Goal: Task Accomplishment & Management: Manage account settings

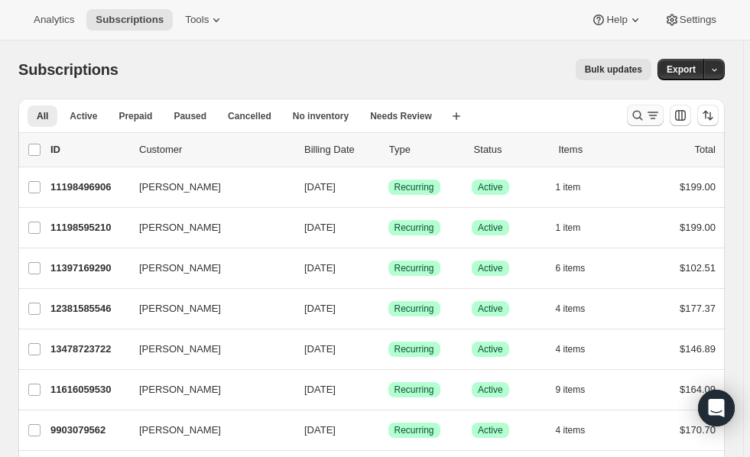
click at [645, 120] on icon "Search and filter results" at bounding box center [637, 115] width 15 height 15
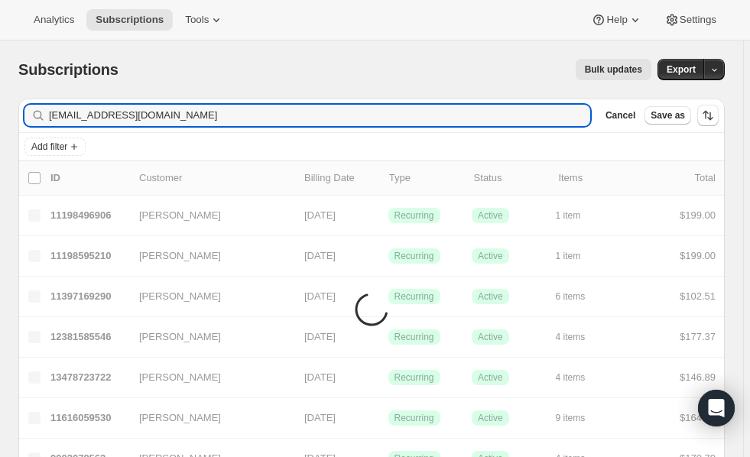
type input "[EMAIL_ADDRESS][DOMAIN_NAME]"
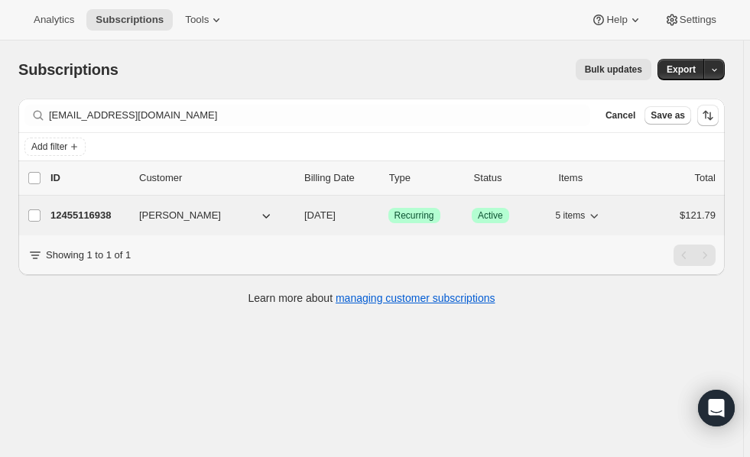
click at [73, 208] on p "12455116938" at bounding box center [88, 215] width 76 height 15
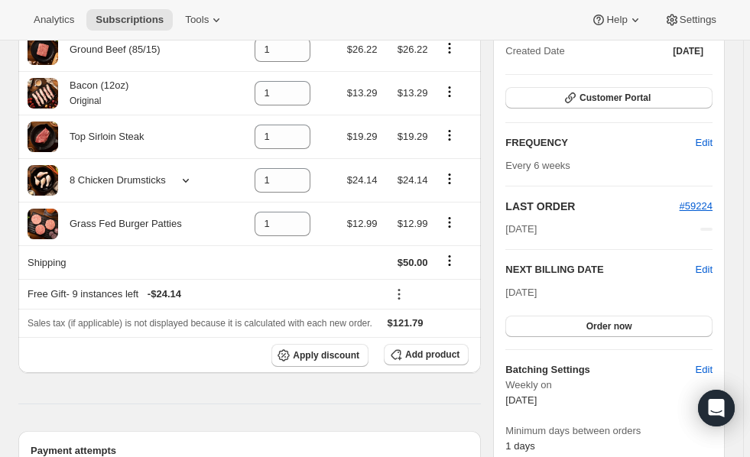
scroll to position [190, 0]
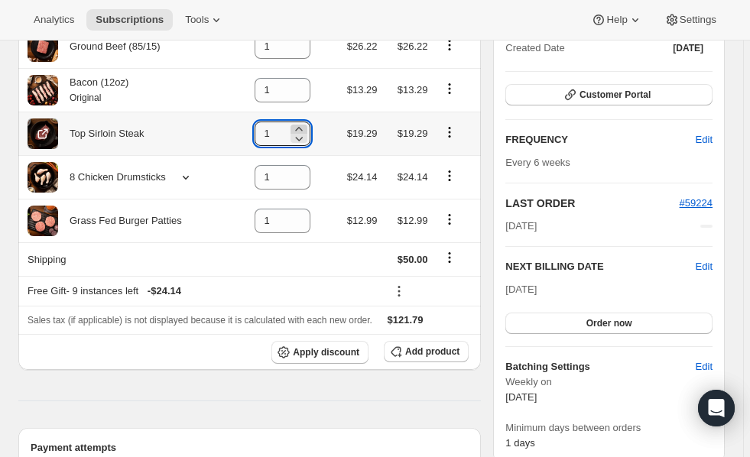
click at [296, 129] on icon at bounding box center [298, 129] width 15 height 15
type input "3"
click at [301, 138] on icon at bounding box center [298, 138] width 15 height 15
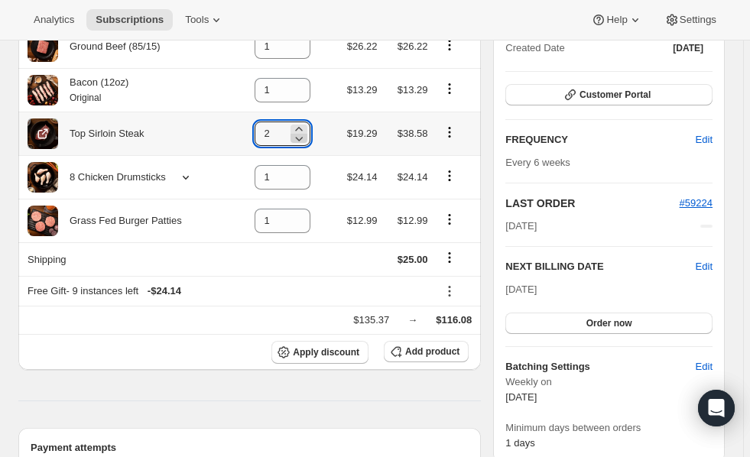
click at [301, 138] on icon at bounding box center [298, 138] width 15 height 15
type input "1"
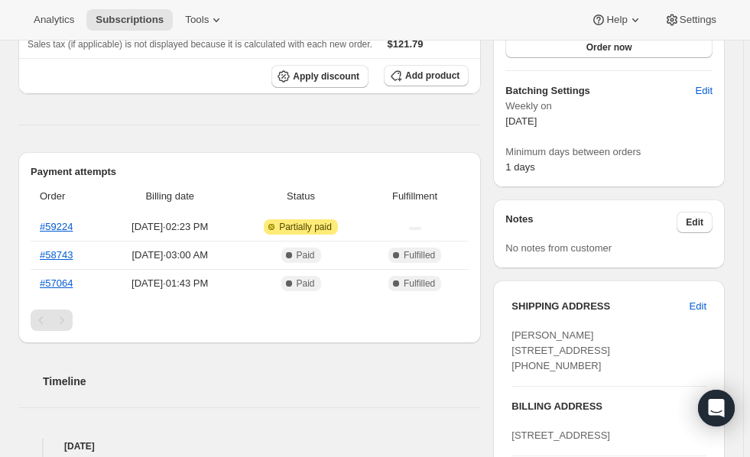
scroll to position [460, 0]
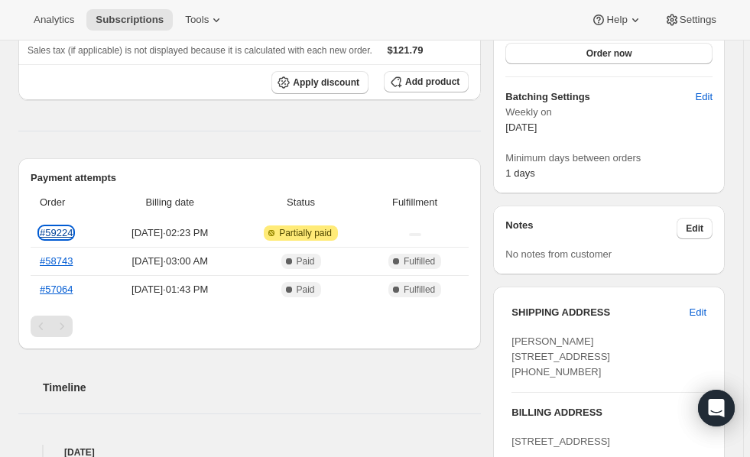
click at [58, 230] on link "#59224" at bounding box center [56, 232] width 33 height 11
